Goal: Task Accomplishment & Management: Complete application form

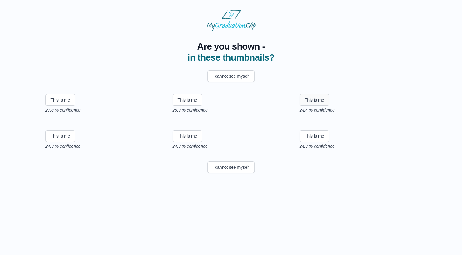
scroll to position [21, 0]
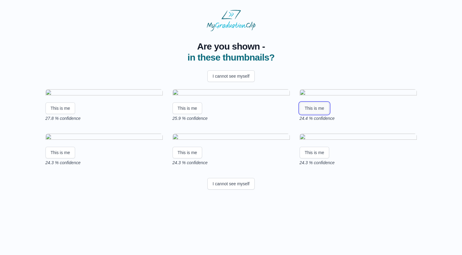
click at [311, 114] on button "This is me" at bounding box center [315, 108] width 30 height 12
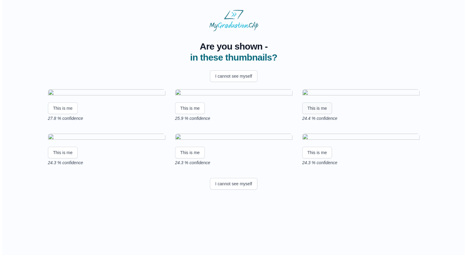
scroll to position [0, 0]
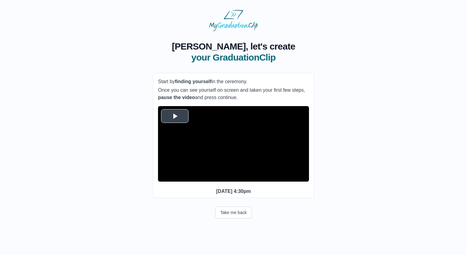
click at [175, 116] on span "Video Player" at bounding box center [175, 116] width 0 height 0
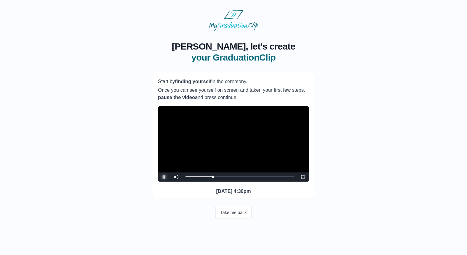
click at [164, 177] on span "Video Player" at bounding box center [164, 177] width 0 height 0
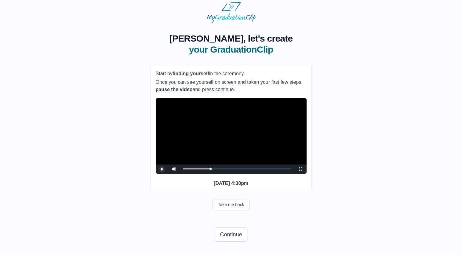
scroll to position [19, 0]
click at [230, 236] on button "Continue" at bounding box center [231, 234] width 32 height 14
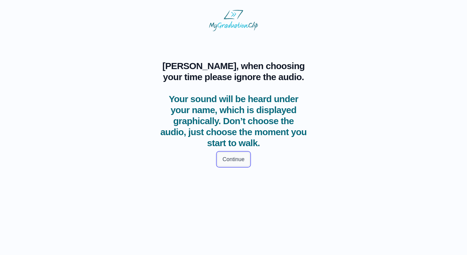
click at [240, 157] on button "Continue" at bounding box center [233, 159] width 32 height 14
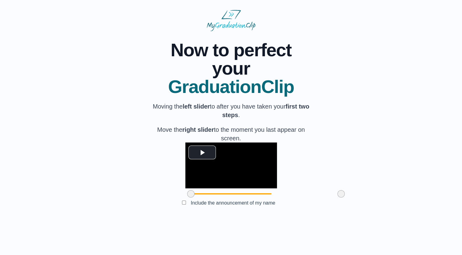
scroll to position [18, 0]
click at [202, 152] on span "Video Player" at bounding box center [202, 152] width 0 height 0
click at [187, 197] on span at bounding box center [190, 193] width 7 height 7
click at [186, 173] on video "Video Player" at bounding box center [232, 165] width 92 height 46
click at [186, 157] on video "Video Player" at bounding box center [232, 165] width 92 height 46
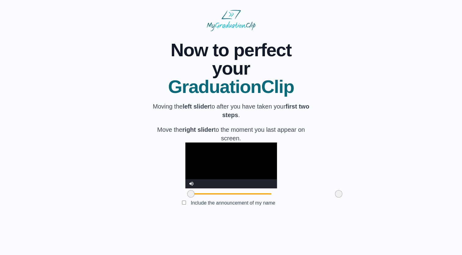
drag, startPoint x: 306, startPoint y: 221, endPoint x: 304, endPoint y: 225, distance: 4.2
click at [333, 199] on div at bounding box center [338, 193] width 11 height 11
drag, startPoint x: 154, startPoint y: 218, endPoint x: 164, endPoint y: 219, distance: 9.8
click at [196, 197] on span at bounding box center [199, 193] width 7 height 7
click at [186, 188] on video "Video Player" at bounding box center [232, 165] width 92 height 46
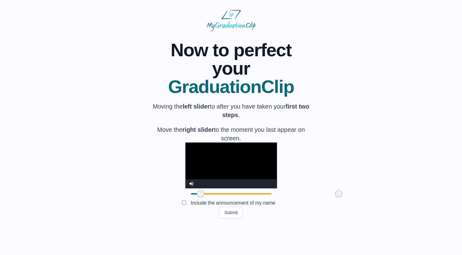
click at [186, 180] on video "Video Player" at bounding box center [232, 165] width 92 height 46
click at [195, 197] on span at bounding box center [198, 193] width 7 height 7
click at [186, 181] on video "Video Player" at bounding box center [232, 165] width 92 height 46
drag, startPoint x: 164, startPoint y: 222, endPoint x: 146, endPoint y: 221, distance: 17.8
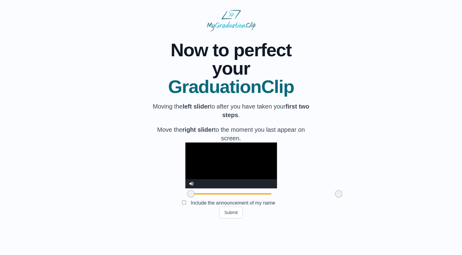
click at [146, 218] on div "**********" at bounding box center [231, 124] width 443 height 187
click at [186, 188] on video "Video Player" at bounding box center [232, 165] width 92 height 46
drag, startPoint x: 155, startPoint y: 221, endPoint x: 165, endPoint y: 222, distance: 9.5
click at [197, 197] on span at bounding box center [200, 193] width 7 height 7
click at [186, 181] on video "Video Player" at bounding box center [232, 165] width 92 height 46
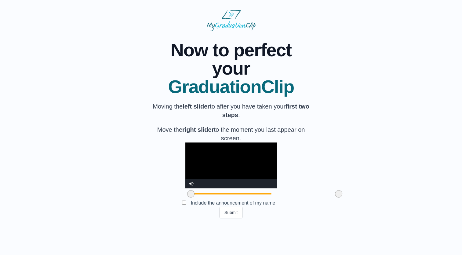
drag, startPoint x: 166, startPoint y: 221, endPoint x: 141, endPoint y: 223, distance: 25.5
click at [141, 218] on div "**********" at bounding box center [231, 124] width 443 height 187
click at [186, 183] on video "Video Player" at bounding box center [232, 165] width 92 height 46
drag, startPoint x: 156, startPoint y: 221, endPoint x: 149, endPoint y: 219, distance: 7.5
click at [149, 218] on div "**********" at bounding box center [231, 124] width 443 height 187
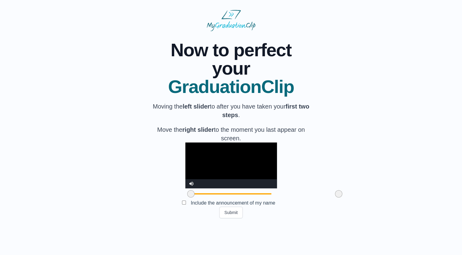
click at [186, 172] on video "Video Player" at bounding box center [232, 165] width 92 height 46
drag, startPoint x: 156, startPoint y: 221, endPoint x: 166, endPoint y: 220, distance: 10.1
click at [197, 197] on span at bounding box center [200, 193] width 7 height 7
click at [186, 179] on video "Video Player" at bounding box center [232, 165] width 92 height 46
drag, startPoint x: 303, startPoint y: 219, endPoint x: 299, endPoint y: 219, distance: 4.3
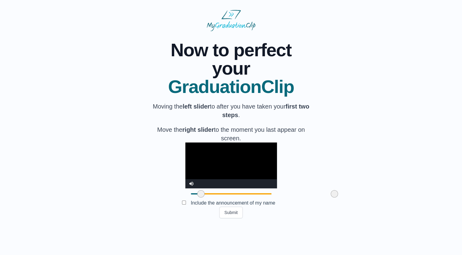
click at [331, 197] on span at bounding box center [334, 193] width 7 height 7
drag, startPoint x: 300, startPoint y: 220, endPoint x: 312, endPoint y: 220, distance: 12.2
click at [336, 199] on div at bounding box center [341, 193] width 11 height 11
click at [233, 166] on video "Video Player" at bounding box center [232, 165] width 92 height 46
drag, startPoint x: 165, startPoint y: 219, endPoint x: 143, endPoint y: 219, distance: 22.6
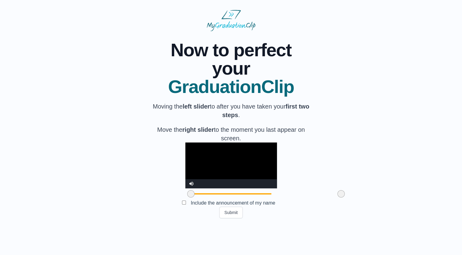
click at [143, 218] on div "**********" at bounding box center [231, 124] width 443 height 187
click at [208, 166] on video "Video Player" at bounding box center [232, 165] width 92 height 46
drag, startPoint x: 155, startPoint y: 223, endPoint x: 134, endPoint y: 224, distance: 21.7
click at [134, 218] on div "**********" at bounding box center [231, 124] width 443 height 187
click at [236, 170] on video "Video Player" at bounding box center [232, 165] width 92 height 46
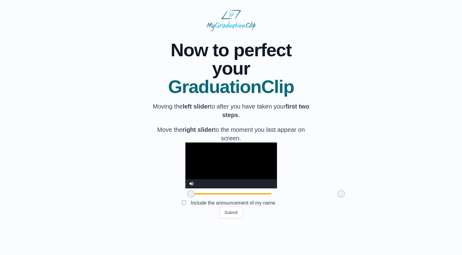
click at [236, 168] on video "Video Player" at bounding box center [232, 165] width 92 height 46
click at [186, 208] on label "Include the announcement of my name" at bounding box center [233, 203] width 94 height 10
click at [205, 182] on video "Video Player" at bounding box center [232, 165] width 92 height 46
click at [227, 166] on video "Video Player" at bounding box center [232, 165] width 92 height 46
drag, startPoint x: 155, startPoint y: 219, endPoint x: 125, endPoint y: 216, distance: 30.2
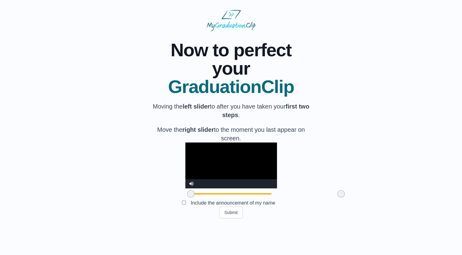
click at [125, 216] on div "**********" at bounding box center [231, 124] width 443 height 187
click at [248, 180] on video "Video Player" at bounding box center [232, 165] width 92 height 46
drag, startPoint x: 306, startPoint y: 220, endPoint x: 291, endPoint y: 220, distance: 15.3
click at [323, 197] on span at bounding box center [326, 193] width 7 height 7
drag, startPoint x: 291, startPoint y: 220, endPoint x: 298, endPoint y: 223, distance: 7.9
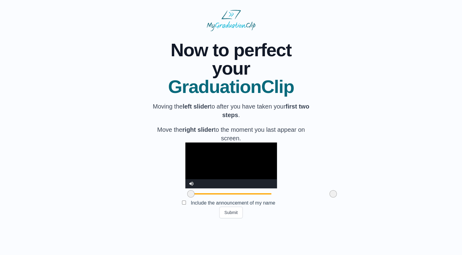
click at [330, 197] on span at bounding box center [333, 193] width 7 height 7
click at [327, 197] on span at bounding box center [330, 193] width 7 height 7
click at [193, 186] on video "Video Player" at bounding box center [232, 165] width 92 height 46
drag, startPoint x: 296, startPoint y: 221, endPoint x: 303, endPoint y: 219, distance: 7.5
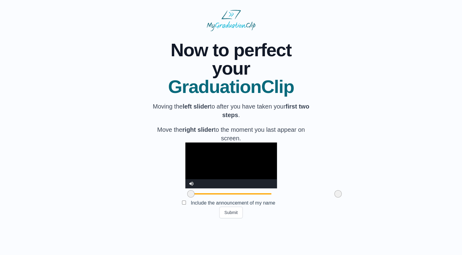
click at [335, 197] on span at bounding box center [338, 193] width 7 height 7
click at [212, 175] on video "Video Player" at bounding box center [232, 165] width 92 height 46
click at [223, 15] on img at bounding box center [231, 20] width 49 height 21
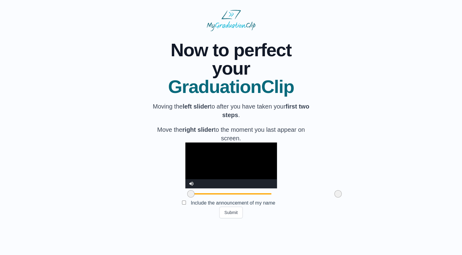
click at [186, 173] on video "Video Player" at bounding box center [232, 165] width 92 height 46
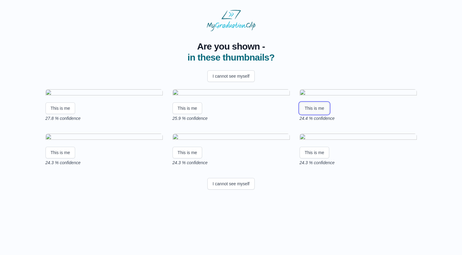
click at [321, 114] on button "This is me" at bounding box center [315, 108] width 30 height 12
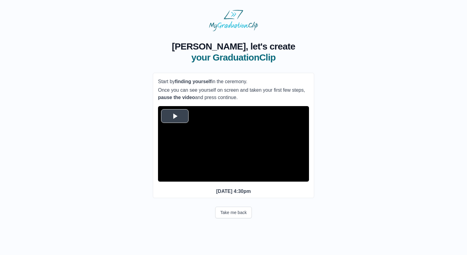
click at [175, 116] on span "Video Player" at bounding box center [175, 116] width 0 height 0
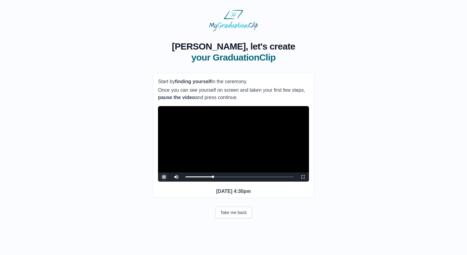
click at [164, 177] on span "Video Player" at bounding box center [164, 177] width 0 height 0
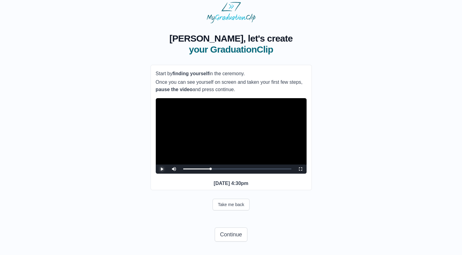
scroll to position [19, 0]
click at [162, 169] on span "Video Player" at bounding box center [162, 169] width 0 height 0
click at [230, 235] on button "Continue" at bounding box center [231, 234] width 32 height 14
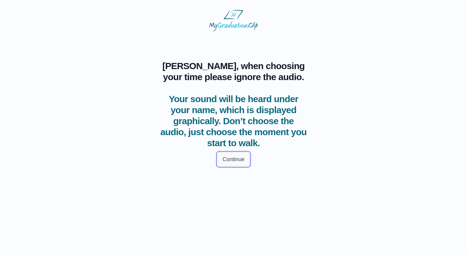
click at [233, 160] on button "Continue" at bounding box center [233, 159] width 32 height 14
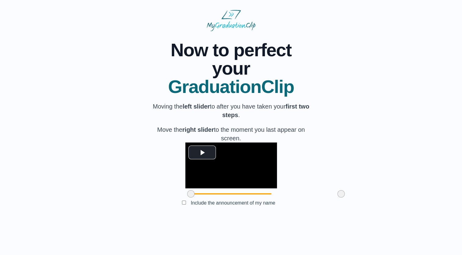
scroll to position [18, 0]
drag, startPoint x: 156, startPoint y: 222, endPoint x: 191, endPoint y: 220, distance: 34.3
click at [222, 197] on span at bounding box center [225, 193] width 7 height 7
click at [202, 152] on span "Video Player" at bounding box center [202, 152] width 0 height 0
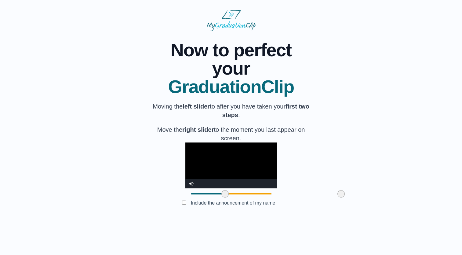
click at [277, 188] on video "Video Player" at bounding box center [232, 165] width 92 height 46
click at [336, 197] on span at bounding box center [339, 193] width 7 height 7
click at [231, 170] on video "Video Player" at bounding box center [232, 165] width 92 height 46
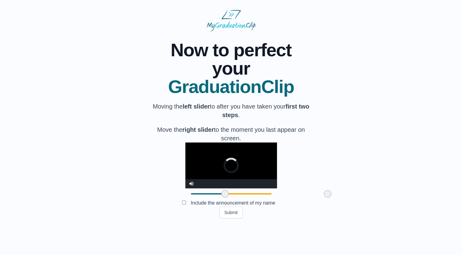
drag, startPoint x: 304, startPoint y: 221, endPoint x: 293, endPoint y: 221, distance: 11.3
click at [324, 197] on span at bounding box center [327, 193] width 7 height 7
click at [274, 185] on video "Video Player" at bounding box center [232, 165] width 92 height 46
click at [276, 184] on video "Video Player" at bounding box center [232, 165] width 92 height 46
click at [321, 197] on span at bounding box center [324, 193] width 7 height 7
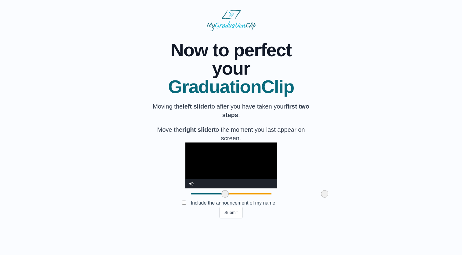
click at [262, 175] on video "Video Player" at bounding box center [232, 165] width 92 height 46
click at [319, 197] on span at bounding box center [322, 193] width 7 height 7
click at [258, 175] on video "Video Player" at bounding box center [232, 165] width 92 height 46
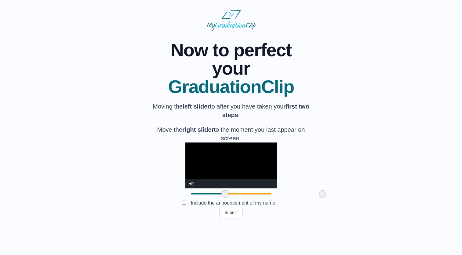
click at [277, 179] on video "Video Player" at bounding box center [232, 165] width 92 height 46
click at [277, 188] on video "Video Player" at bounding box center [232, 165] width 92 height 46
drag, startPoint x: 287, startPoint y: 222, endPoint x: 281, endPoint y: 223, distance: 6.2
click at [313, 197] on span at bounding box center [316, 193] width 7 height 7
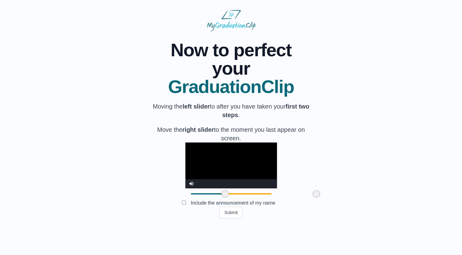
click at [248, 175] on video "Video Player" at bounding box center [232, 165] width 92 height 46
drag, startPoint x: 280, startPoint y: 222, endPoint x: 277, endPoint y: 222, distance: 3.1
click at [310, 197] on span at bounding box center [313, 193] width 7 height 7
click at [246, 176] on video "Video Player" at bounding box center [232, 165] width 92 height 46
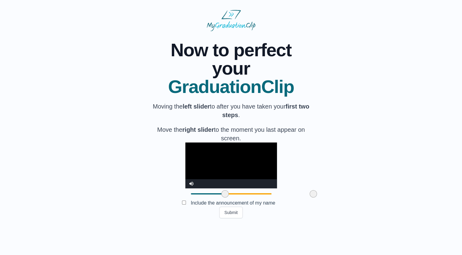
click at [246, 176] on video "Video Player" at bounding box center [232, 165] width 92 height 46
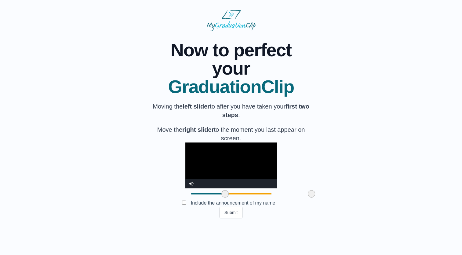
click at [308, 197] on span at bounding box center [311, 193] width 7 height 7
click at [268, 185] on video "Video Player" at bounding box center [232, 165] width 92 height 46
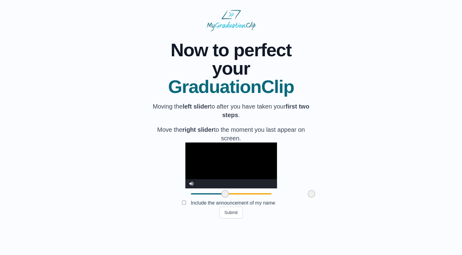
click at [268, 185] on video "Video Player" at bounding box center [232, 165] width 92 height 46
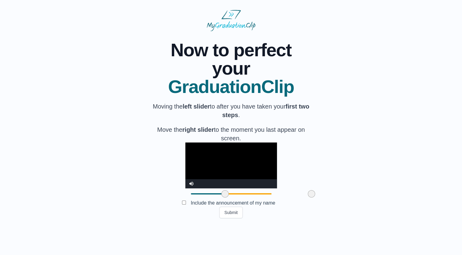
click at [268, 185] on video "Video Player" at bounding box center [232, 165] width 92 height 46
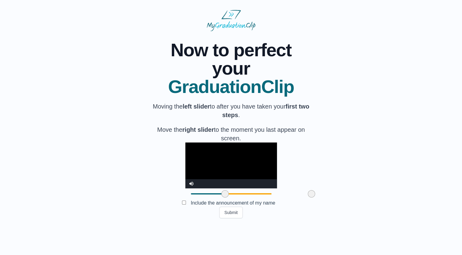
click at [268, 185] on video "Video Player" at bounding box center [232, 165] width 92 height 46
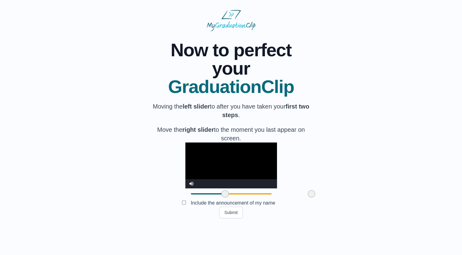
click at [268, 185] on video "Video Player" at bounding box center [232, 165] width 92 height 46
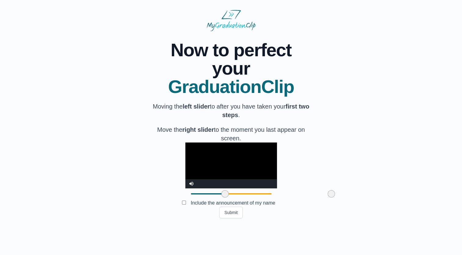
drag, startPoint x: 277, startPoint y: 221, endPoint x: 297, endPoint y: 225, distance: 20.3
click at [326, 199] on div at bounding box center [331, 193] width 11 height 11
click at [327, 197] on span at bounding box center [330, 193] width 7 height 7
drag, startPoint x: 296, startPoint y: 220, endPoint x: 318, endPoint y: 216, distance: 23.1
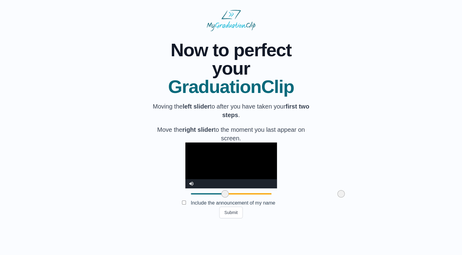
click at [318, 216] on div "**********" at bounding box center [231, 124] width 443 height 187
click at [336, 199] on div at bounding box center [341, 193] width 11 height 11
drag, startPoint x: 305, startPoint y: 222, endPoint x: 291, endPoint y: 220, distance: 14.2
click at [322, 197] on span at bounding box center [325, 193] width 7 height 7
drag, startPoint x: 292, startPoint y: 220, endPoint x: 314, endPoint y: 224, distance: 21.4
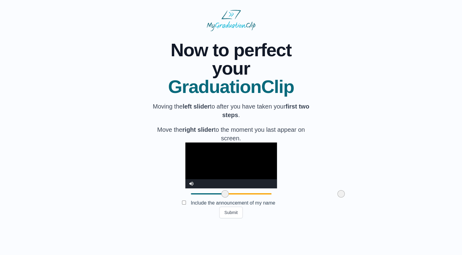
click at [314, 218] on div "**********" at bounding box center [231, 124] width 443 height 187
drag, startPoint x: 307, startPoint y: 221, endPoint x: 298, endPoint y: 225, distance: 10.0
click at [327, 199] on div at bounding box center [332, 193] width 11 height 11
click at [329, 197] on span at bounding box center [332, 193] width 7 height 7
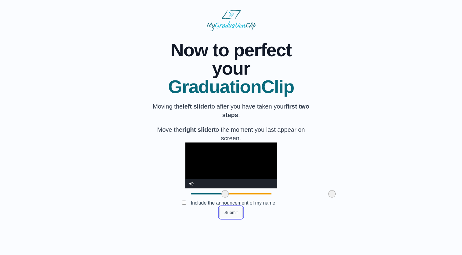
click at [235, 218] on button "Submit" at bounding box center [231, 213] width 24 height 12
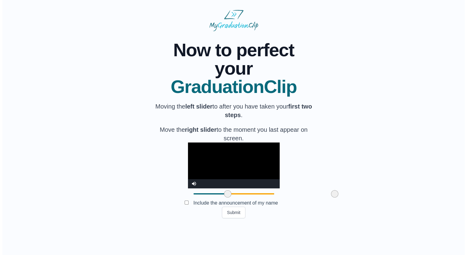
scroll to position [0, 0]
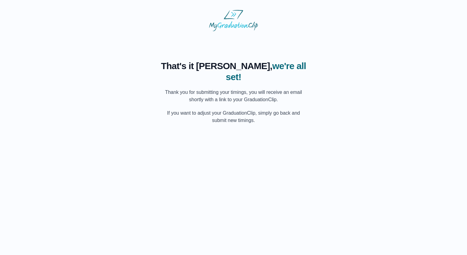
click at [322, 134] on html "That's it Fabien, we're all set! Thank you for submitting your timings, you wil…" at bounding box center [233, 67] width 467 height 134
